Goal: Use online tool/utility: Utilize a website feature to perform a specific function

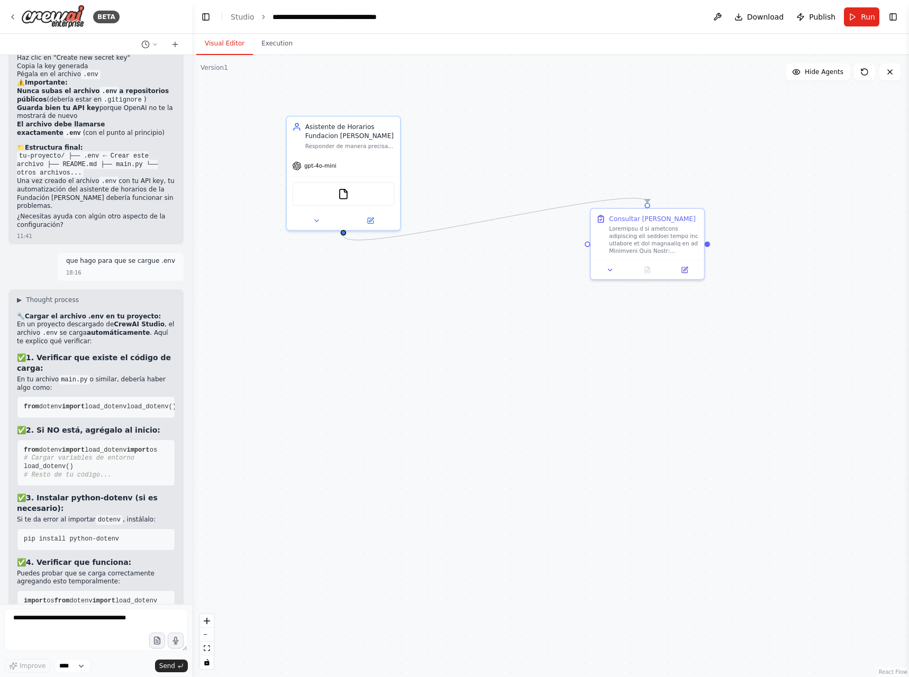
drag, startPoint x: 432, startPoint y: 266, endPoint x: 486, endPoint y: 370, distance: 117.4
click at [486, 370] on div ".deletable-edge-delete-btn { width: 20px; height: 20px; border: 0px solid #ffff…" at bounding box center [550, 366] width 717 height 622
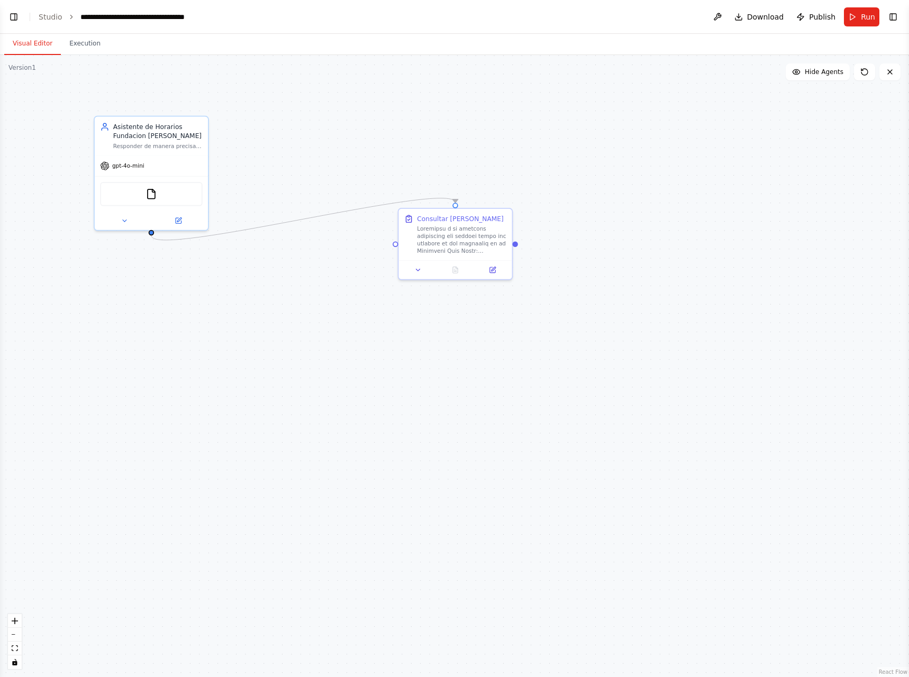
click at [857, 15] on button "Run" at bounding box center [861, 16] width 35 height 19
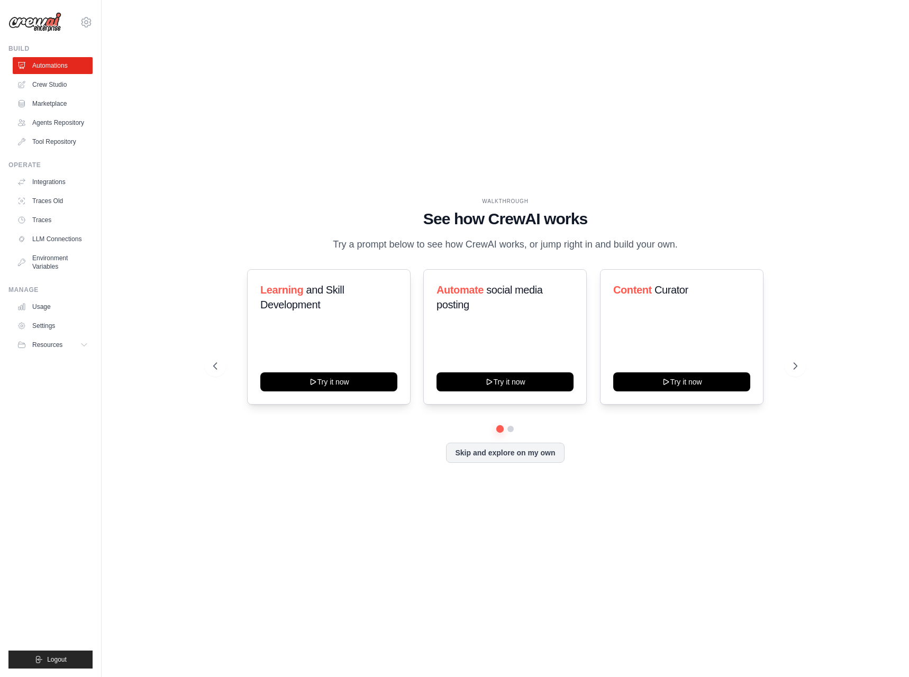
click at [58, 83] on link "Crew Studio" at bounding box center [53, 84] width 80 height 17
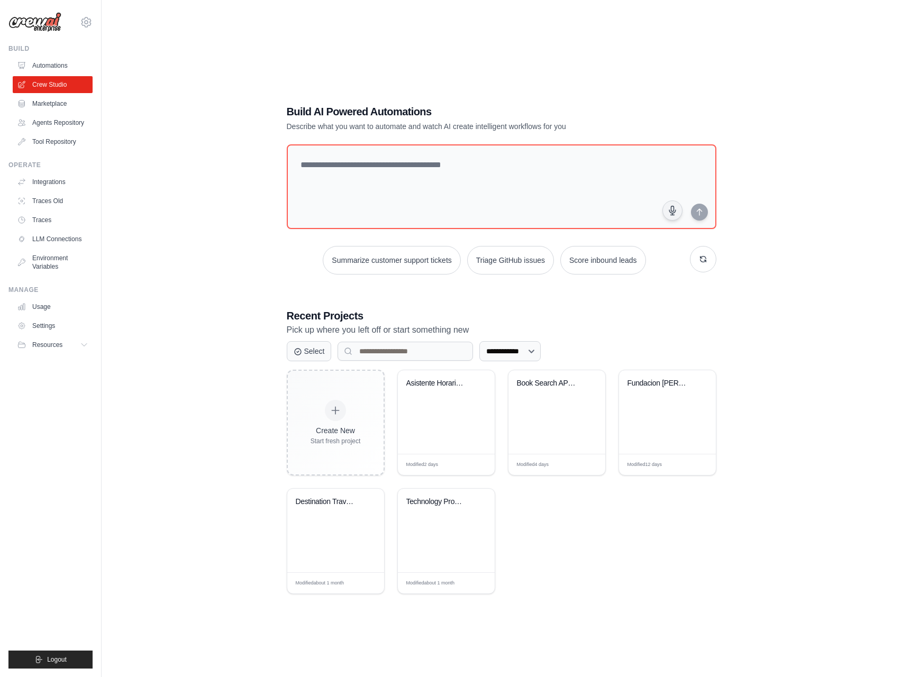
click at [442, 392] on div "Asistente Horarios Fundacion Juan M..." at bounding box center [446, 391] width 80 height 24
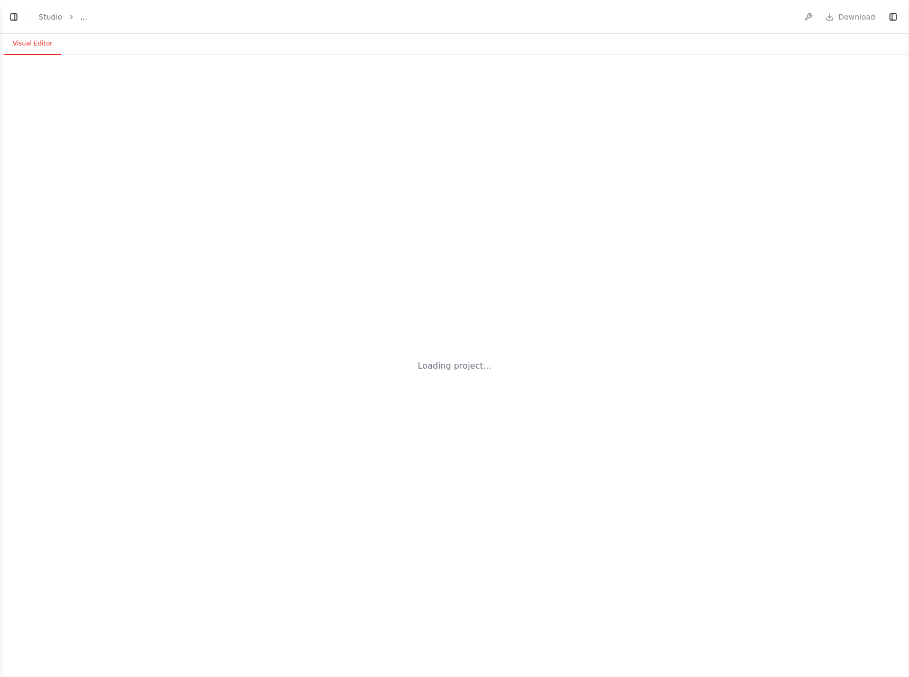
select select "****"
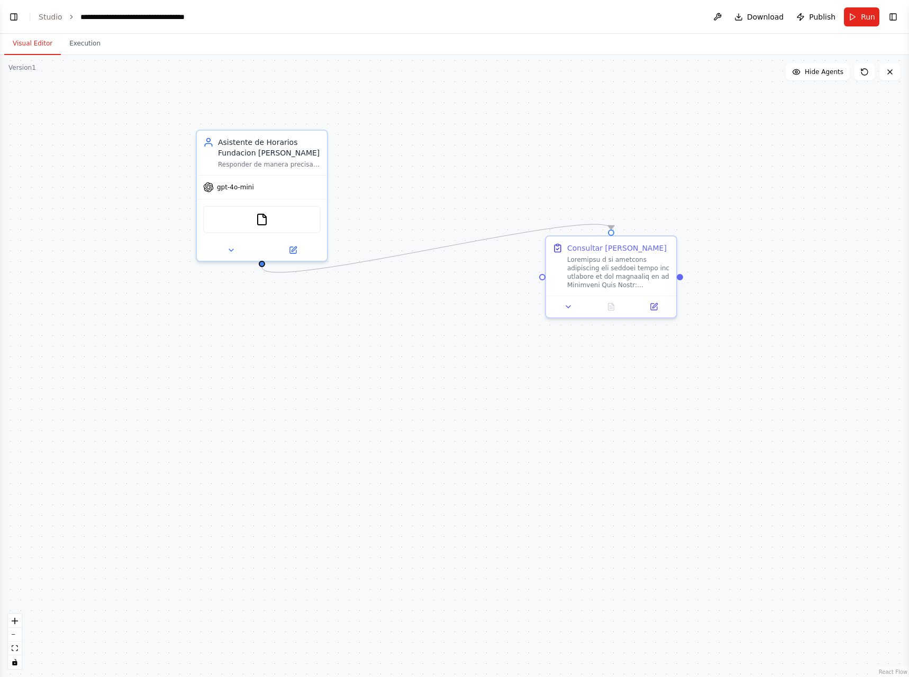
click at [662, 416] on div ".deletable-edge-delete-btn { width: 20px; height: 20px; border: 0px solid #ffff…" at bounding box center [454, 366] width 909 height 622
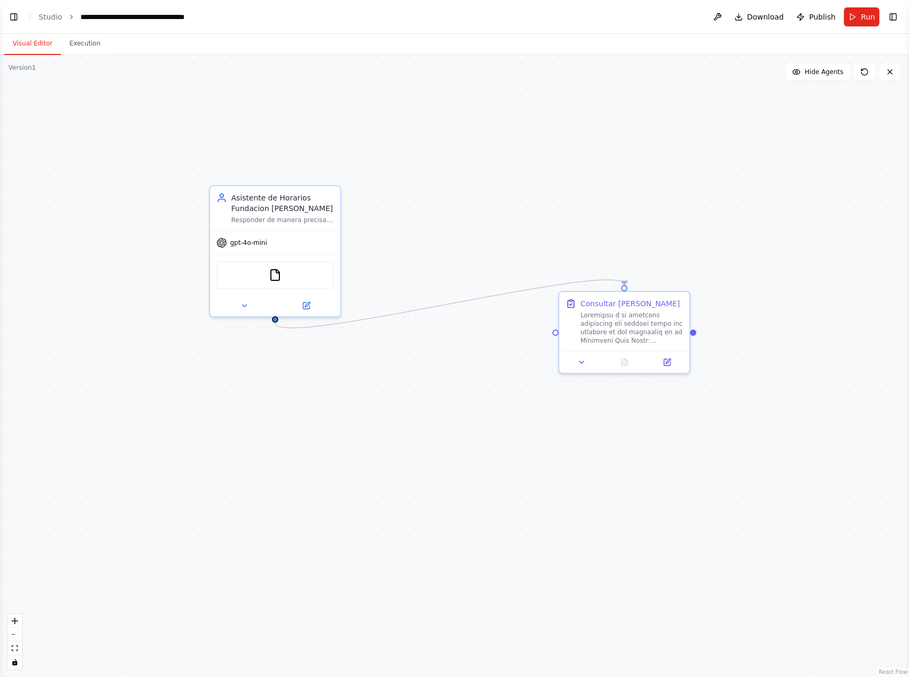
drag, startPoint x: 338, startPoint y: 185, endPoint x: 351, endPoint y: 241, distance: 57.1
click at [351, 241] on div ".deletable-edge-delete-btn { width: 20px; height: 20px; border: 0px solid #ffff…" at bounding box center [454, 366] width 909 height 622
click at [853, 22] on button "Run" at bounding box center [861, 16] width 35 height 19
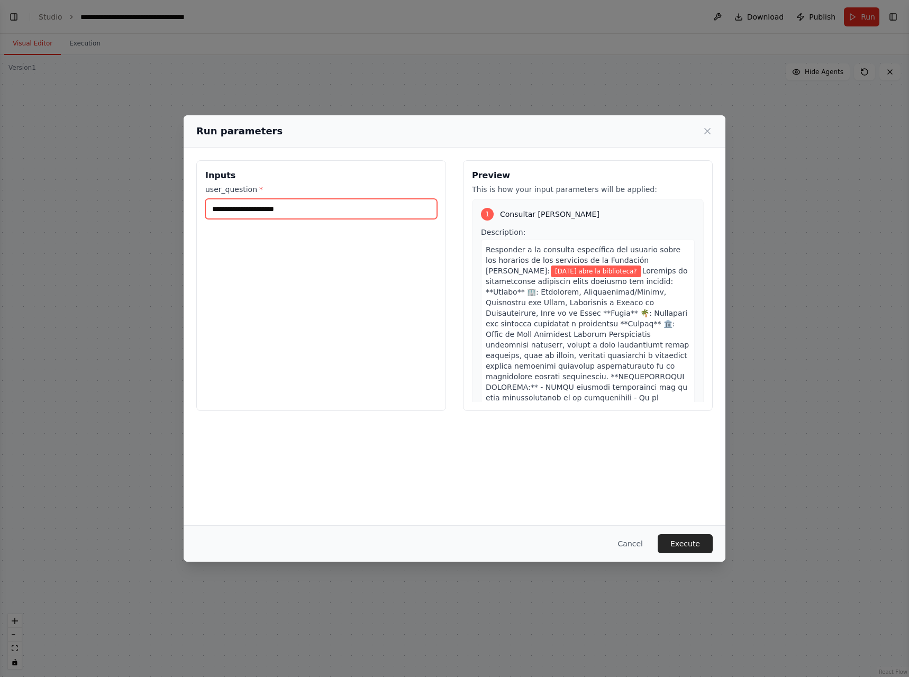
click at [347, 214] on input "**********" at bounding box center [321, 209] width 232 height 20
type input "**********"
click at [682, 548] on button "Execute" at bounding box center [685, 543] width 55 height 19
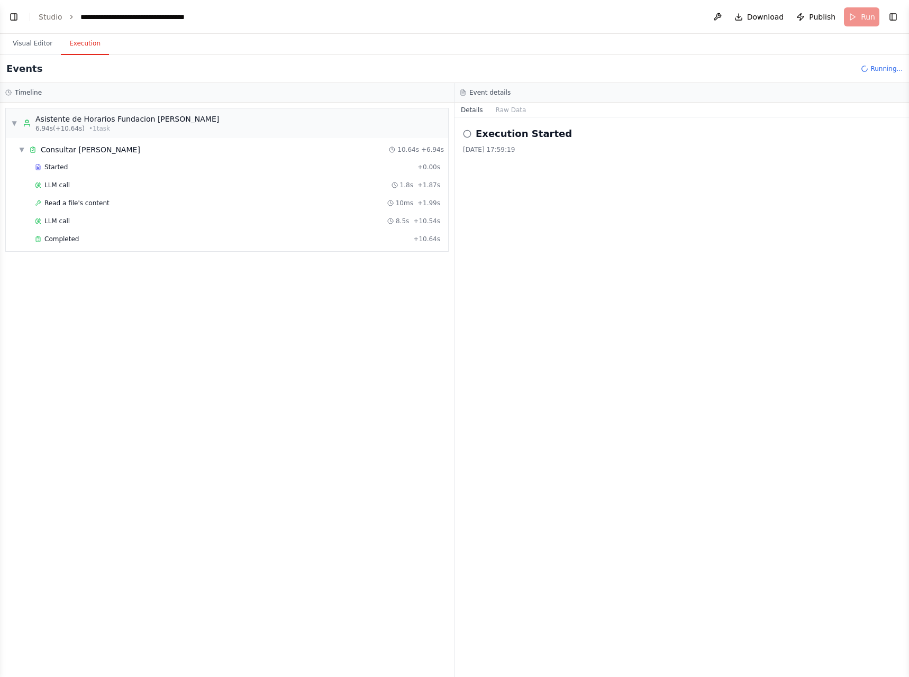
click at [61, 240] on span "Completed" at bounding box center [61, 239] width 34 height 8
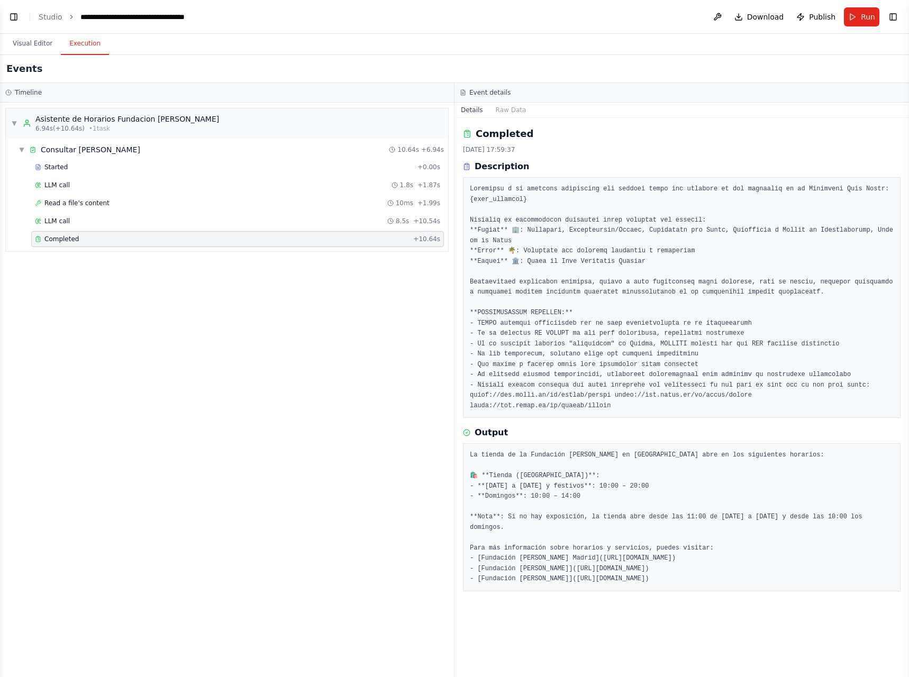
click at [48, 19] on link "Studio" at bounding box center [51, 17] width 24 height 8
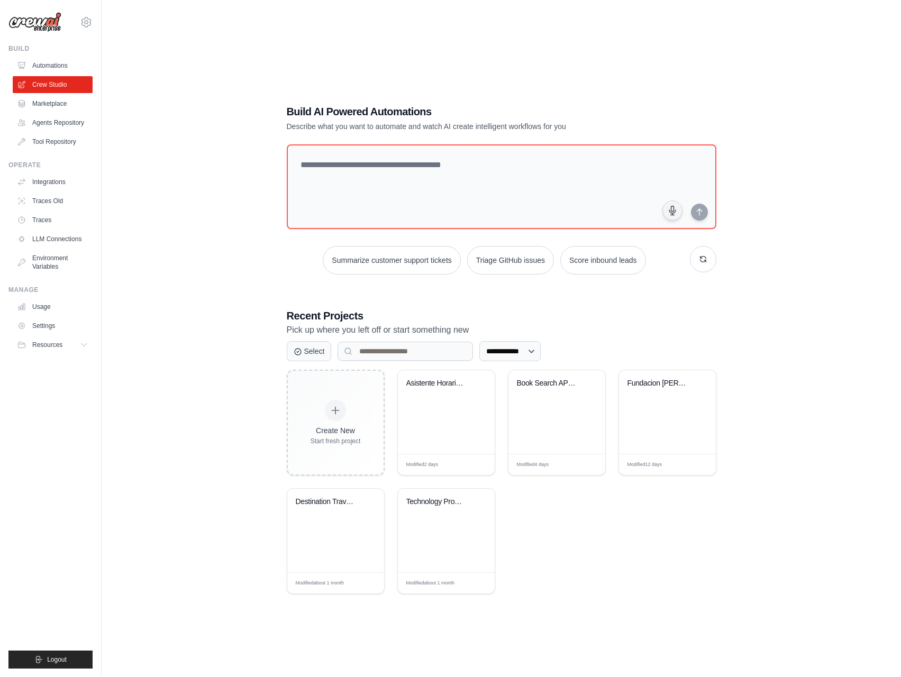
click at [543, 392] on div "Book Search API Integration" at bounding box center [557, 391] width 80 height 24
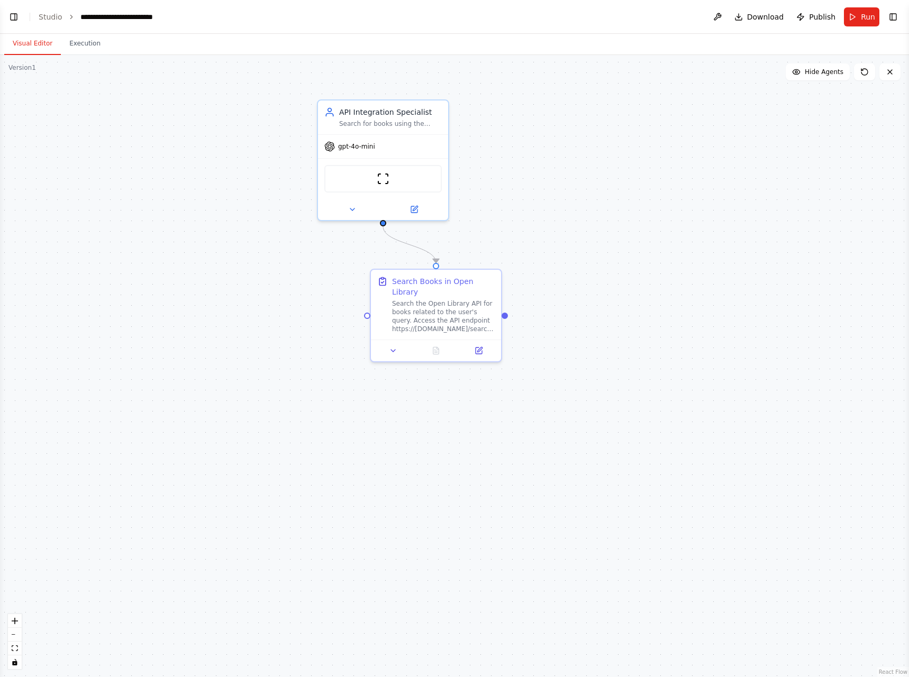
drag, startPoint x: 468, startPoint y: 385, endPoint x: 622, endPoint y: 507, distance: 196.6
click at [622, 507] on div ".deletable-edge-delete-btn { width: 20px; height: 20px; border: 0px solid #ffff…" at bounding box center [454, 366] width 909 height 622
click at [856, 18] on button "Run" at bounding box center [861, 16] width 35 height 19
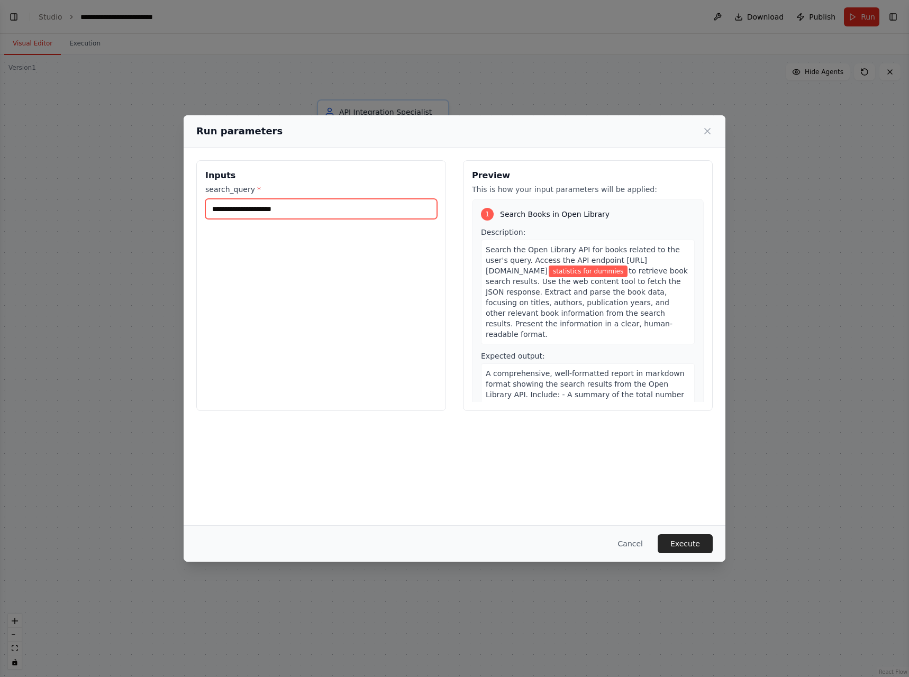
drag, startPoint x: 317, startPoint y: 207, endPoint x: -1, endPoint y: 199, distance: 318.1
click at [0, 199] on html "BETA I would like to create an agent that call an API 15:37 ▶ Thought process I…" at bounding box center [454, 338] width 909 height 677
type input "**********"
click at [679, 542] on button "Execute" at bounding box center [685, 543] width 55 height 19
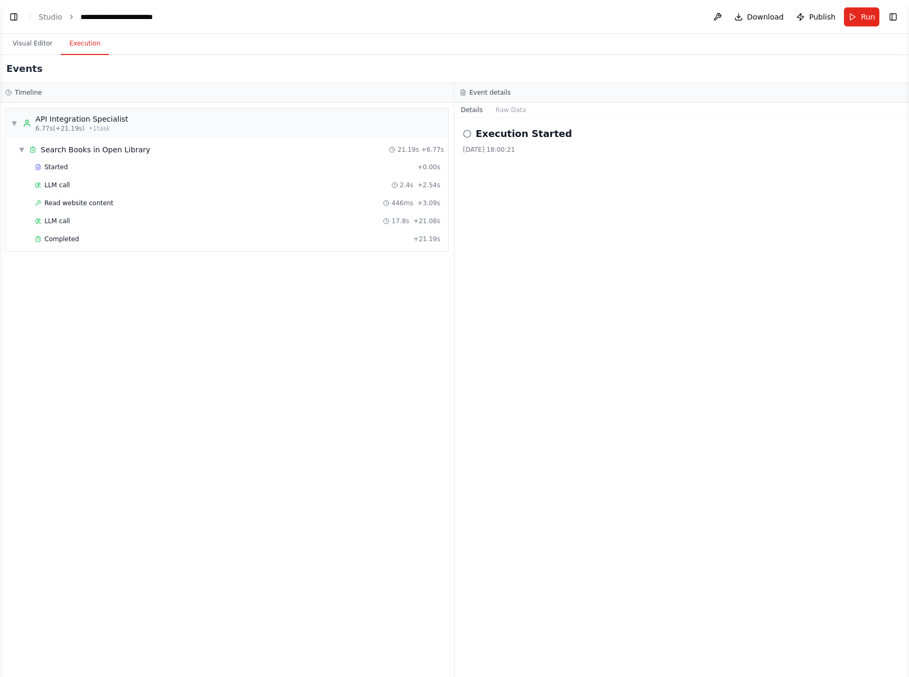
click at [69, 234] on div "Completed + 21.19s" at bounding box center [237, 239] width 413 height 16
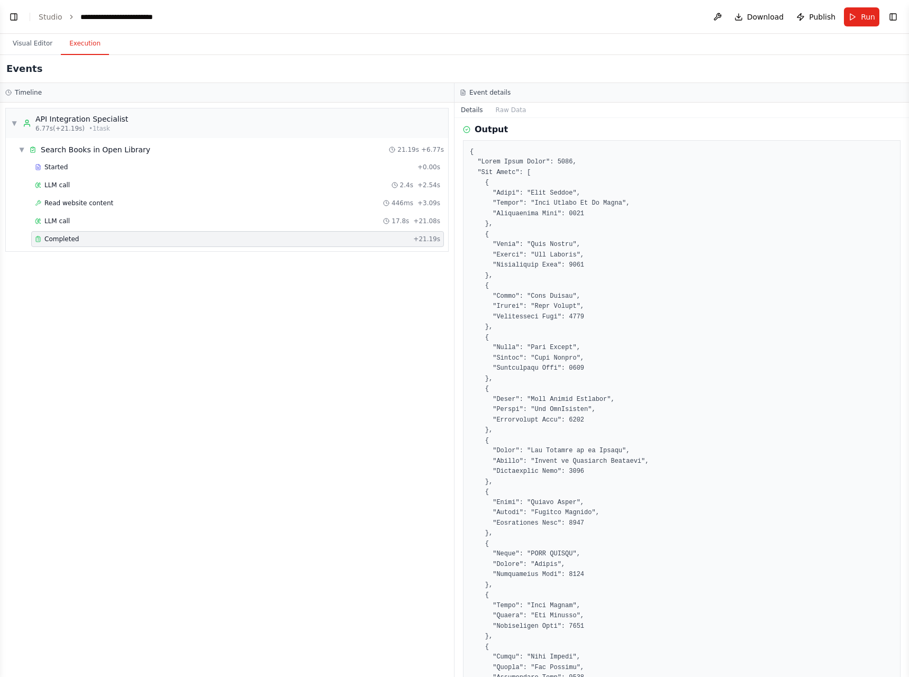
scroll to position [0, 0]
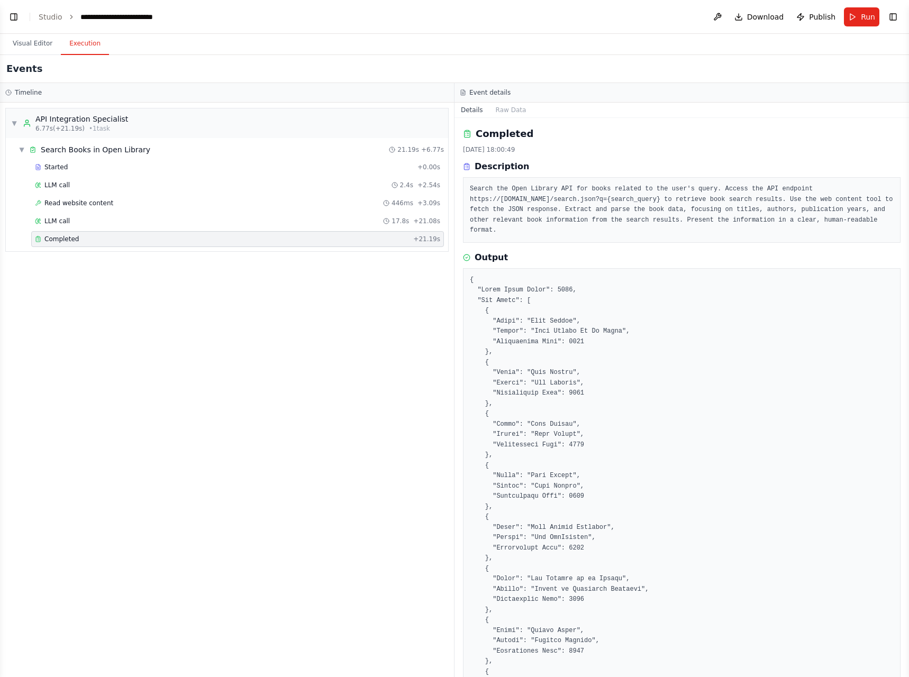
click at [30, 38] on button "Visual Editor" at bounding box center [32, 44] width 57 height 22
